Goal: Transaction & Acquisition: Purchase product/service

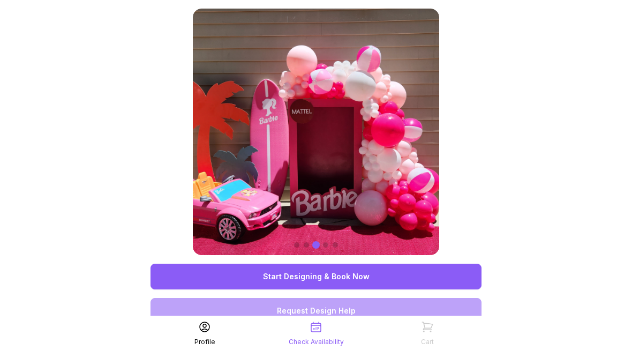
click at [246, 264] on link "Start Designing & Book Now" at bounding box center [315, 276] width 331 height 26
click at [252, 264] on link "Start Designing & Book Now" at bounding box center [315, 276] width 331 height 26
click at [251, 264] on link "Start Designing & Book Now" at bounding box center [315, 276] width 331 height 26
click at [297, 318] on link "Request Design Help" at bounding box center [315, 311] width 331 height 26
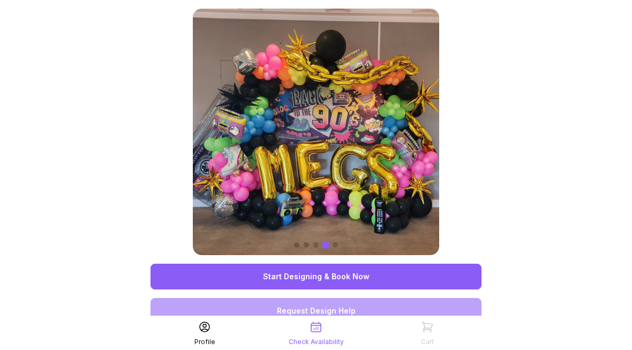
click at [269, 323] on link "Request Design Help" at bounding box center [315, 311] width 331 height 26
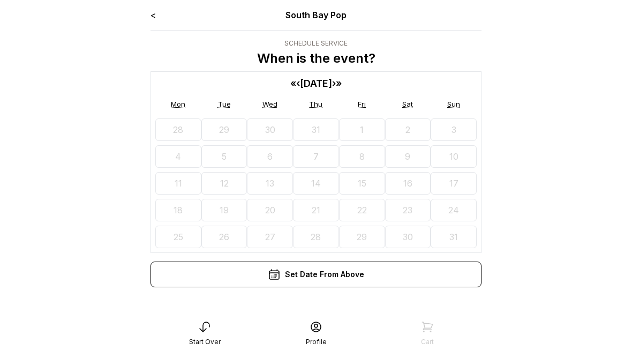
click at [415, 349] on div "Start Over Profile Cart" at bounding box center [316, 333] width 343 height 34
click at [441, 346] on div "Cart" at bounding box center [426, 333] width 111 height 26
click at [424, 331] on icon at bounding box center [427, 327] width 10 height 10
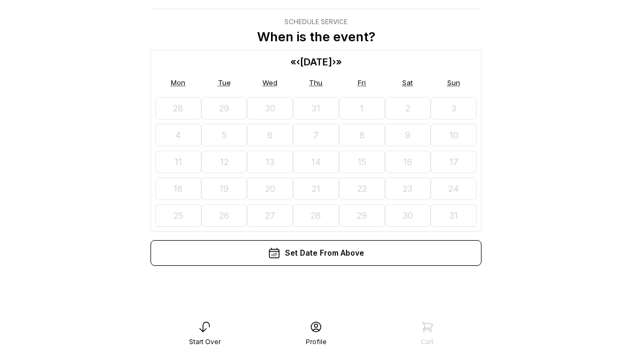
click at [421, 333] on icon at bounding box center [427, 326] width 13 height 13
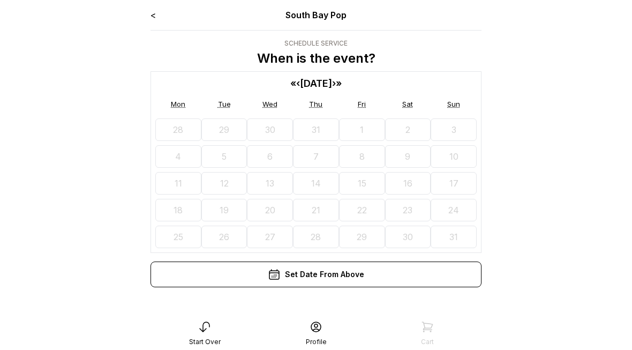
click at [171, 116] on div "28 29 30 31 1 2 3 4 5 6 7 8 9 10 11 12 13 14 15 16 17 18 19 20 21 22 23 24 25 2…" at bounding box center [315, 181] width 321 height 134
